Goal: Submit feedback/report problem

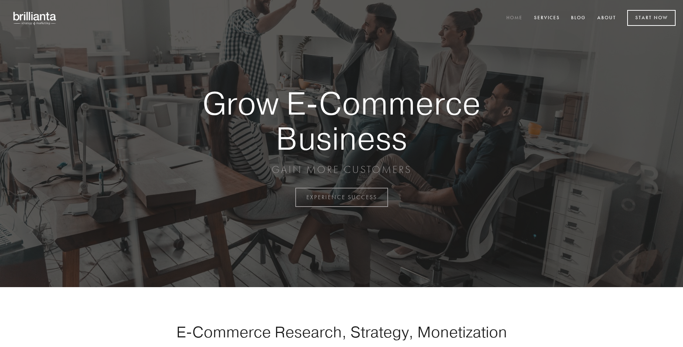
scroll to position [1936, 0]
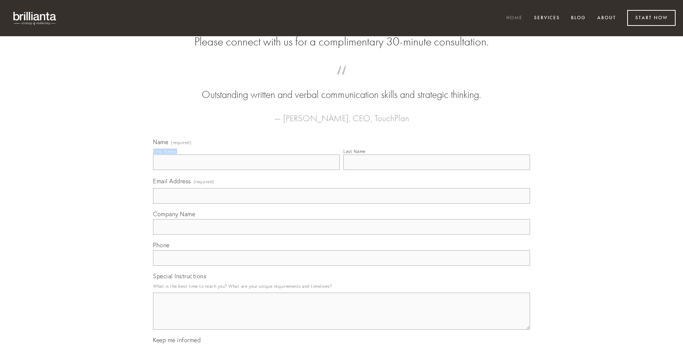
type input "[PERSON_NAME] MD"
click at [436, 170] on input "Last Name" at bounding box center [436, 162] width 187 height 16
type input "[PERSON_NAME] MD"
click at [341, 204] on input "Email Address (required)" at bounding box center [341, 196] width 377 height 16
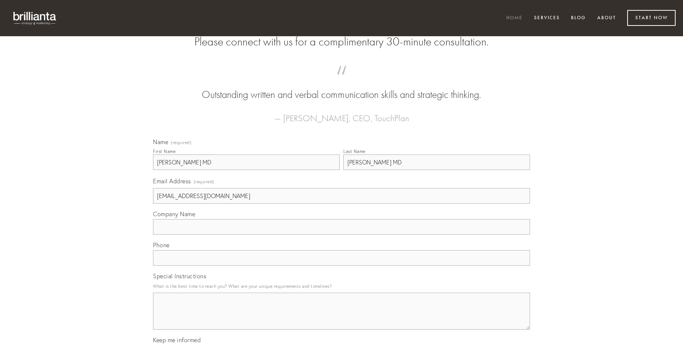
type input "[EMAIL_ADDRESS][DOMAIN_NAME]"
click at [341, 235] on input "Company Name" at bounding box center [341, 227] width 377 height 16
type input "cohors"
click at [341, 266] on input "text" at bounding box center [341, 258] width 377 height 16
click at [341, 318] on textarea "Special Instructions" at bounding box center [341, 311] width 377 height 37
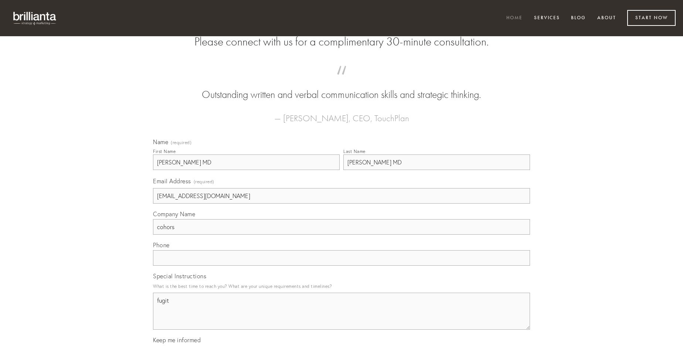
type textarea "fugit"
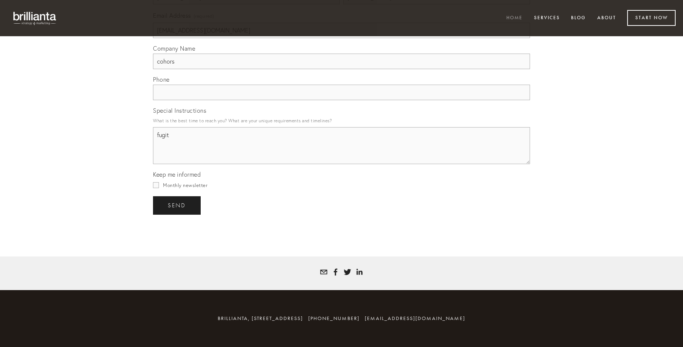
click at [177, 205] on span "send" at bounding box center [177, 205] width 18 height 7
